Goal: Task Accomplishment & Management: Manage account settings

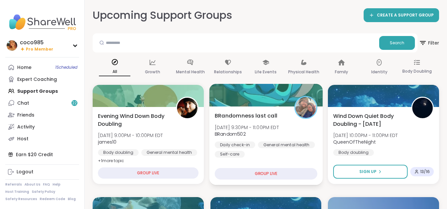
click at [245, 141] on div "Daily check-in" at bounding box center [235, 144] width 40 height 7
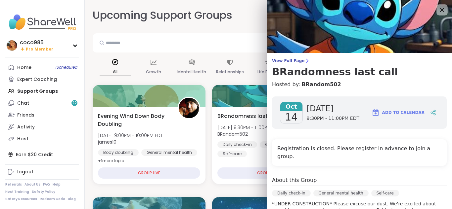
click at [436, 5] on div at bounding box center [441, 9] width 11 height 11
click at [437, 7] on icon at bounding box center [441, 10] width 8 height 8
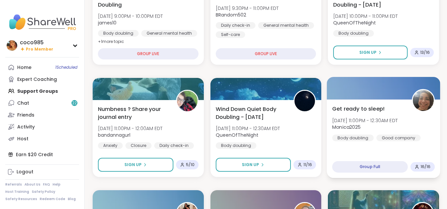
scroll to position [86, 0]
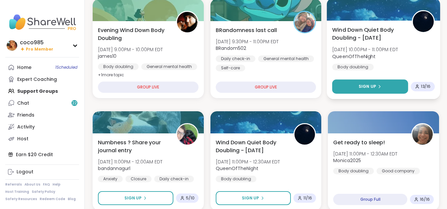
click at [384, 92] on button "Sign Up" at bounding box center [370, 87] width 76 height 14
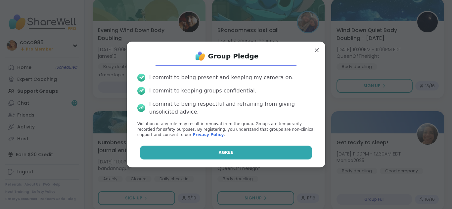
click at [250, 154] on button "Agree" at bounding box center [226, 153] width 172 height 14
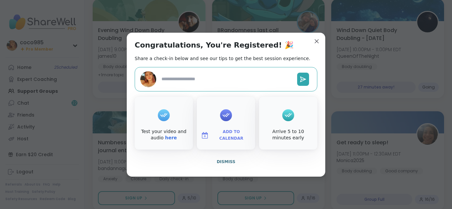
type textarea "*"
click at [226, 161] on span "Dismiss" at bounding box center [225, 162] width 19 height 5
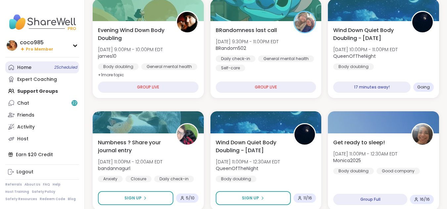
click at [65, 71] on link "Home 2 Scheduled" at bounding box center [42, 67] width 74 height 12
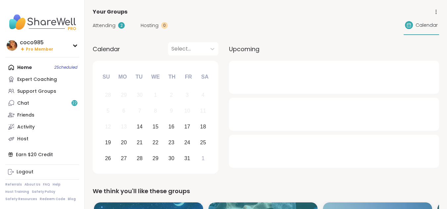
click at [114, 32] on div "Attending 2 Hosting 0 Calendar" at bounding box center [266, 25] width 346 height 19
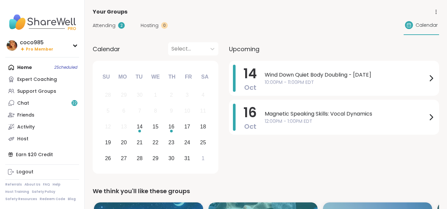
click at [114, 31] on div "Attending 2 Hosting 0 Calendar" at bounding box center [266, 25] width 346 height 19
click at [113, 29] on div "Attending 2 Hosting 0 Calendar" at bounding box center [266, 25] width 346 height 19
click at [109, 27] on span "Attending" at bounding box center [104, 25] width 23 height 7
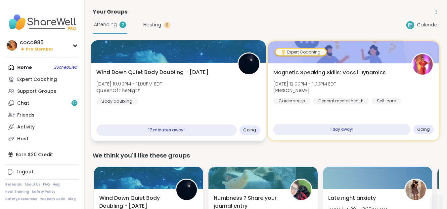
click at [239, 98] on div "Wind Down Quiet Body Doubling - [DATE] [DATE] 10:00PM - 11:00PM EDT QueenOfTheN…" at bounding box center [178, 86] width 164 height 36
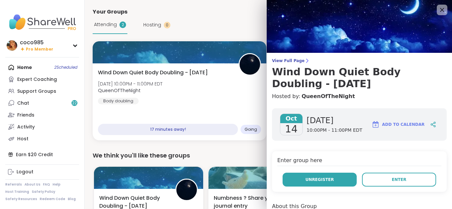
click at [330, 182] on button "Unregister" at bounding box center [319, 180] width 74 height 14
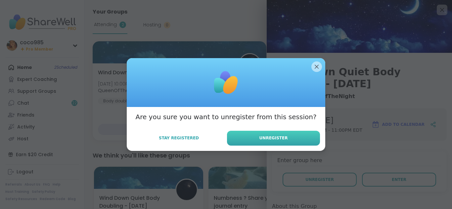
click at [297, 140] on button "Unregister" at bounding box center [273, 138] width 93 height 15
